Goal: Communication & Community: Answer question/provide support

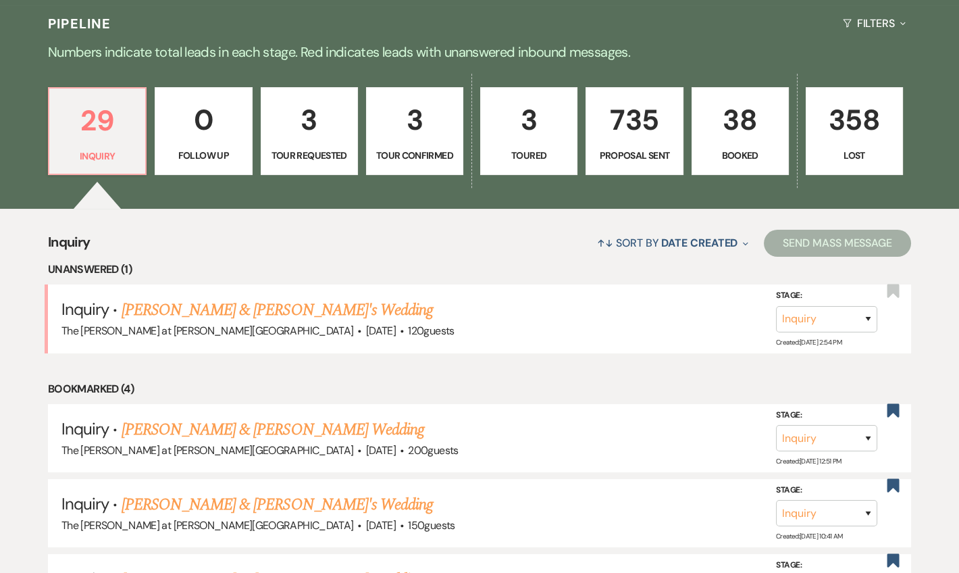
scroll to position [327, 0]
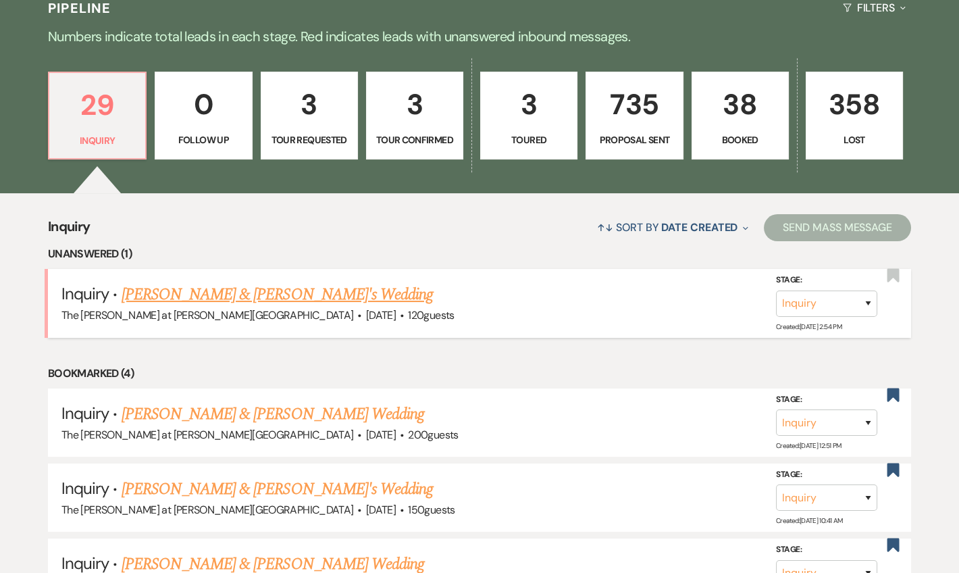
click at [212, 295] on link "[PERSON_NAME] & [PERSON_NAME]'s Wedding" at bounding box center [278, 294] width 312 height 24
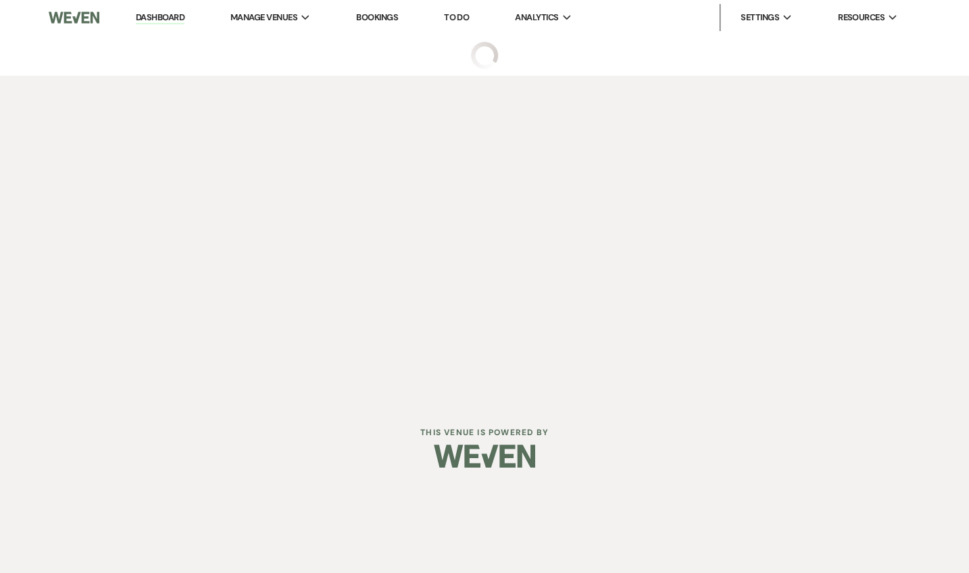
select select "5"
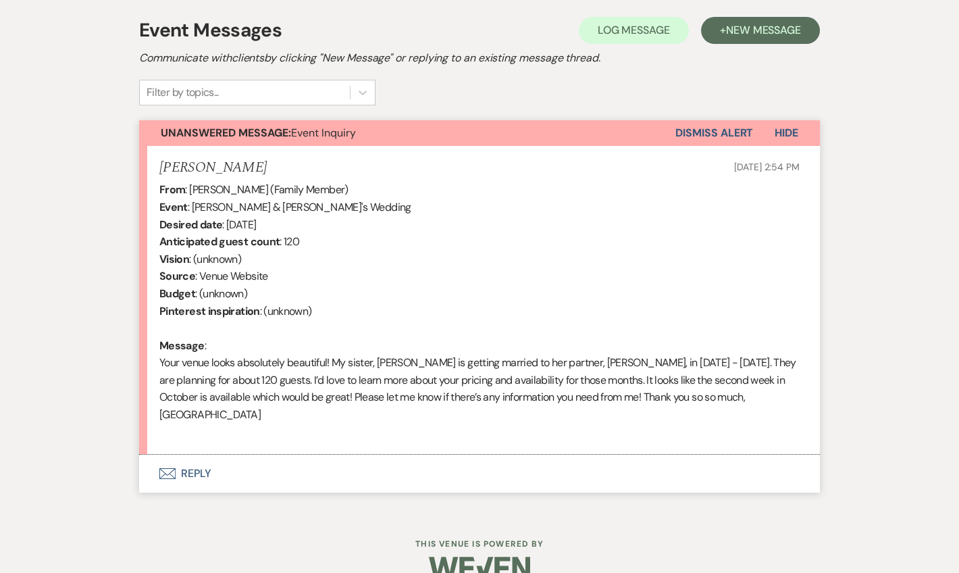
scroll to position [390, 0]
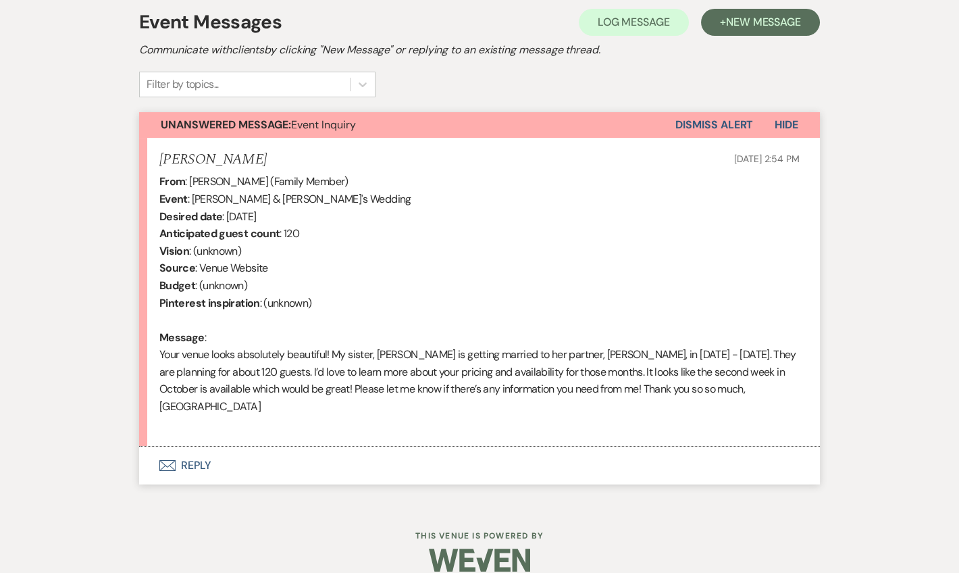
click at [191, 447] on button "Envelope Reply" at bounding box center [479, 466] width 681 height 38
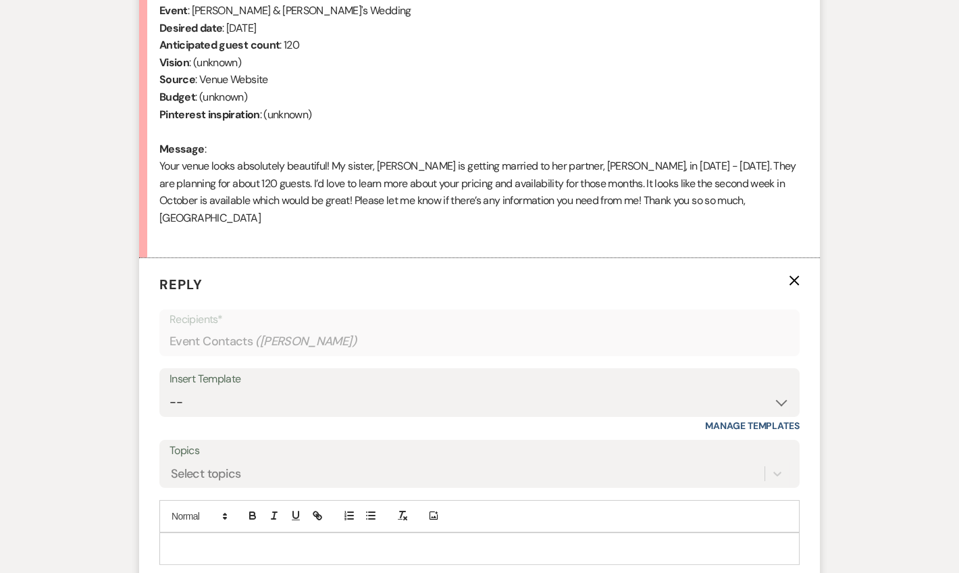
scroll to position [648, 0]
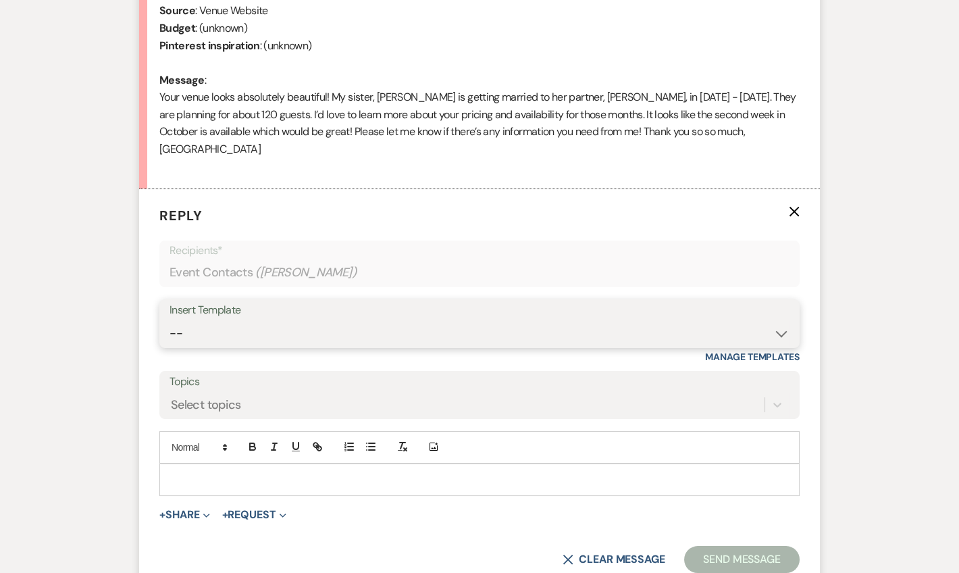
click at [222, 320] on select "-- Weven Planning Portal Introduction (Booked Events) Tour Request Response Fol…" at bounding box center [480, 333] width 620 height 26
select select "4367"
click at [170, 320] on select "-- Weven Planning Portal Introduction (Booked Events) Tour Request Response Fol…" at bounding box center [480, 333] width 620 height 26
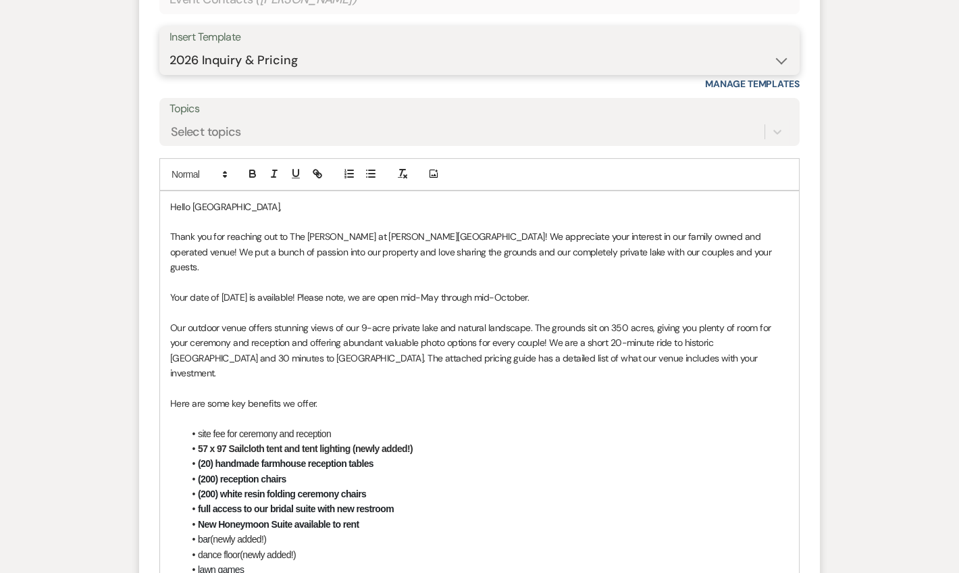
scroll to position [975, 0]
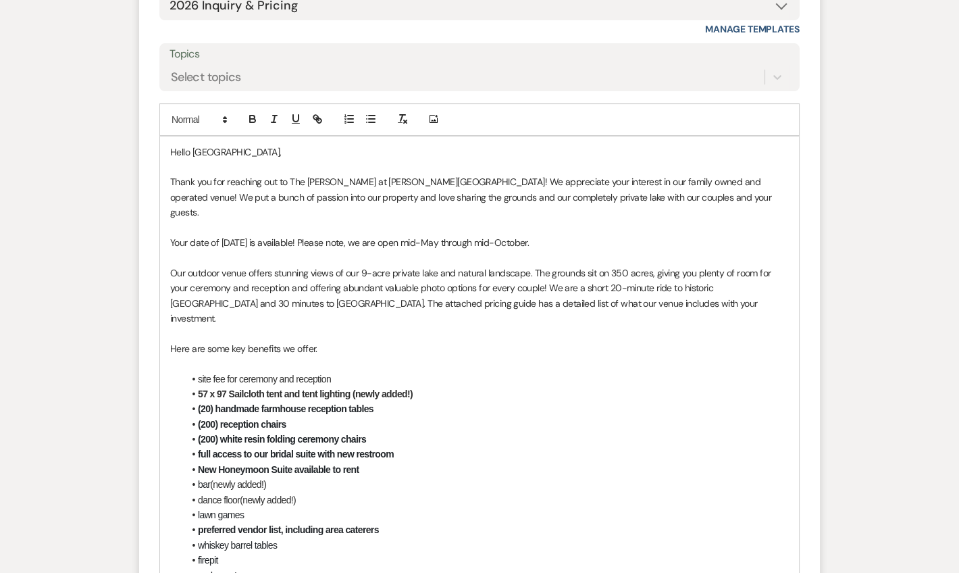
click at [550, 235] on p "Your date of [DATE] is available! Please note, we are open mid-May through mid-…" at bounding box center [479, 242] width 619 height 15
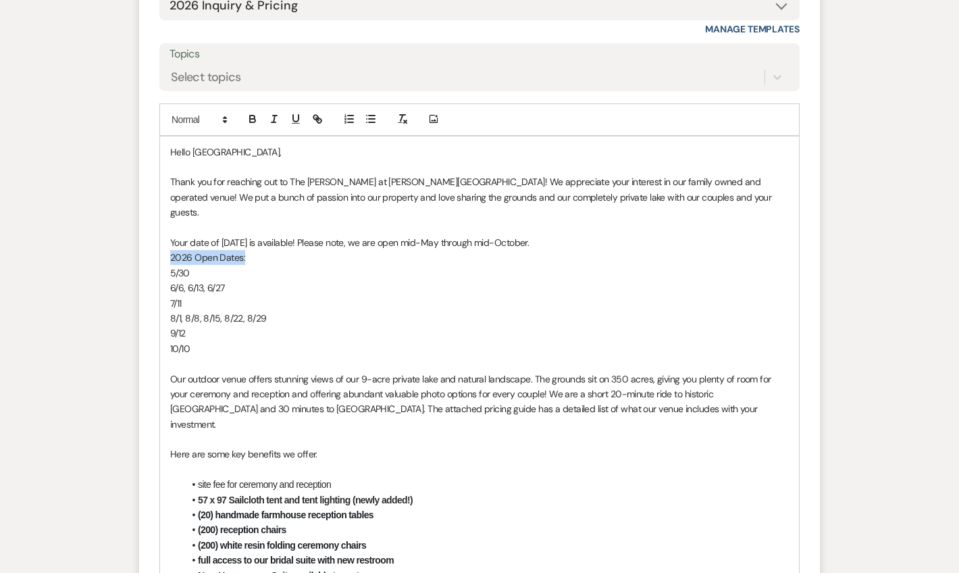
drag, startPoint x: 248, startPoint y: 226, endPoint x: 168, endPoint y: 221, distance: 79.9
click at [168, 221] on div "Hello [PERSON_NAME], Thank you for reaching out to The [PERSON_NAME] at [PERSON…" at bounding box center [479, 530] width 639 height 788
click at [251, 113] on icon "button" at bounding box center [253, 119] width 12 height 12
click at [320, 296] on p "7/11" at bounding box center [479, 303] width 619 height 15
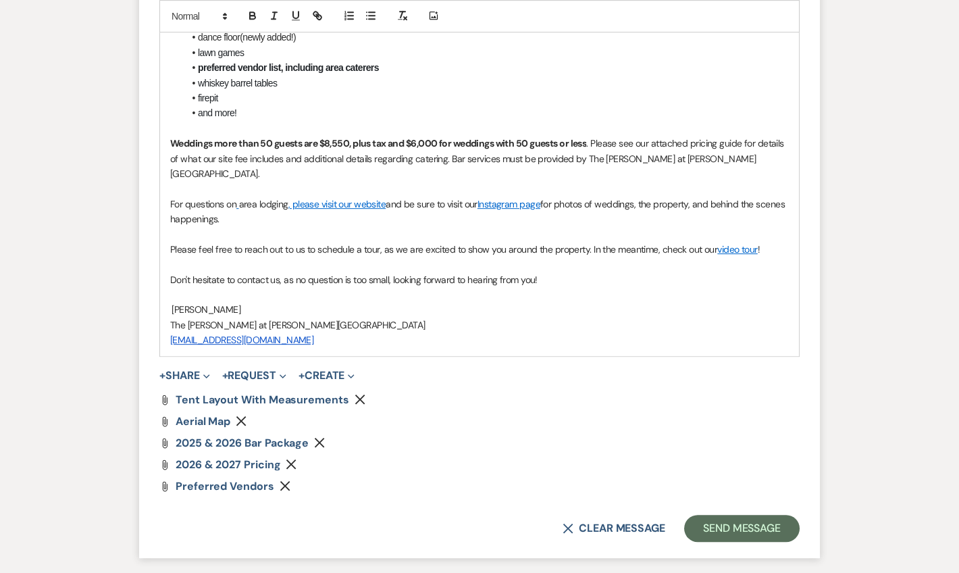
scroll to position [1587, 0]
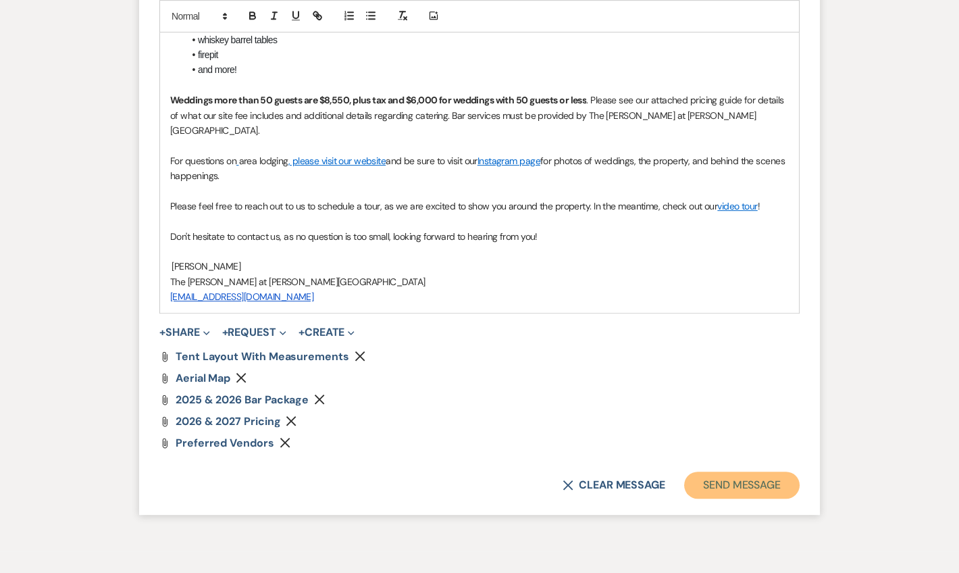
click at [724, 472] on button "Send Message" at bounding box center [742, 485] width 116 height 27
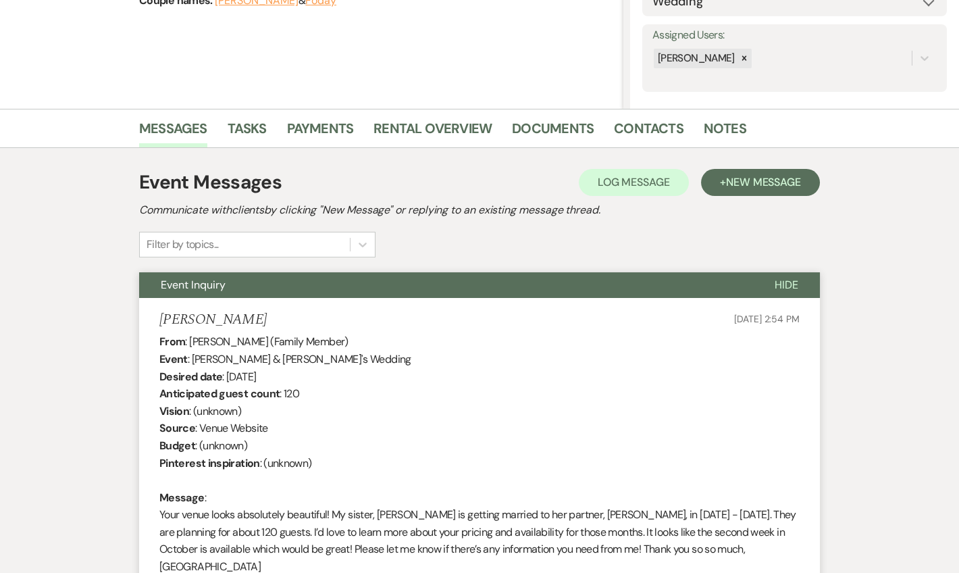
scroll to position [0, 0]
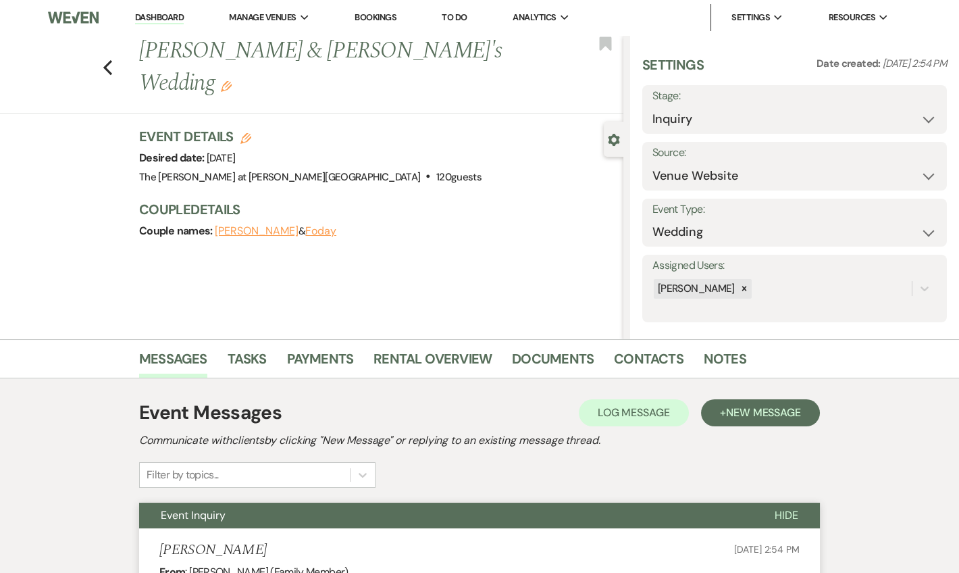
click at [144, 18] on link "Dashboard" at bounding box center [159, 17] width 49 height 13
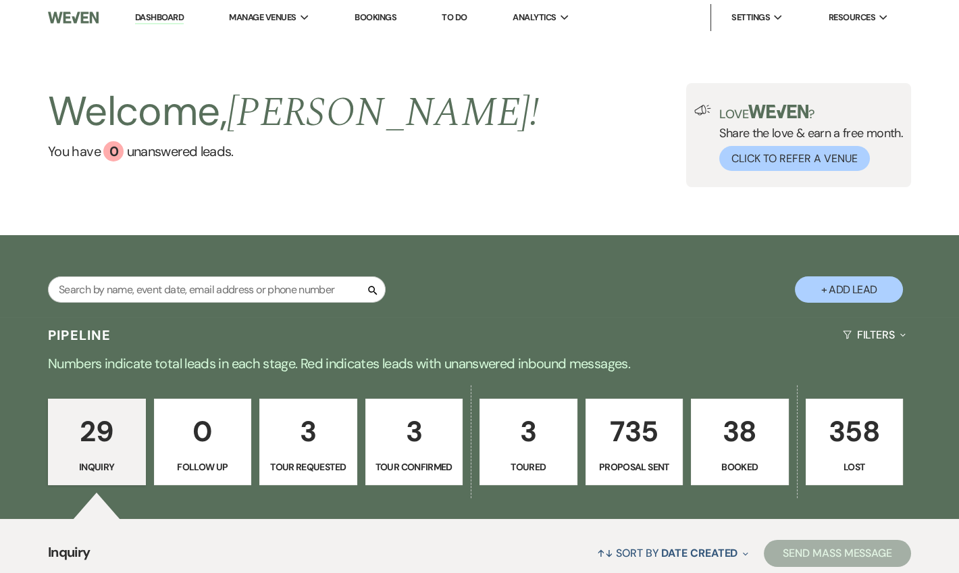
click at [168, 18] on link "Dashboard" at bounding box center [159, 17] width 49 height 13
click at [157, 20] on link "Dashboard" at bounding box center [159, 17] width 49 height 13
click at [173, 20] on link "Dashboard" at bounding box center [159, 17] width 49 height 13
click at [148, 11] on link "Dashboard" at bounding box center [159, 17] width 49 height 13
